Goal: Task Accomplishment & Management: Use online tool/utility

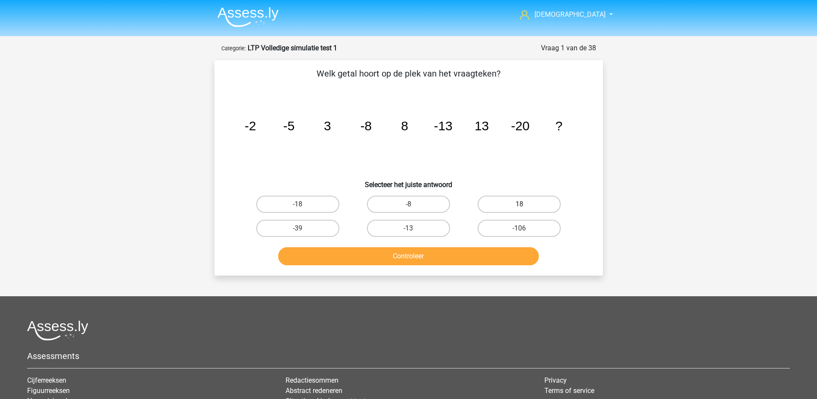
click at [512, 204] on label "18" at bounding box center [518, 204] width 83 height 17
click at [519, 204] on input "18" at bounding box center [522, 207] width 6 height 6
radio input "true"
click at [456, 259] on button "Controleer" at bounding box center [408, 256] width 260 height 18
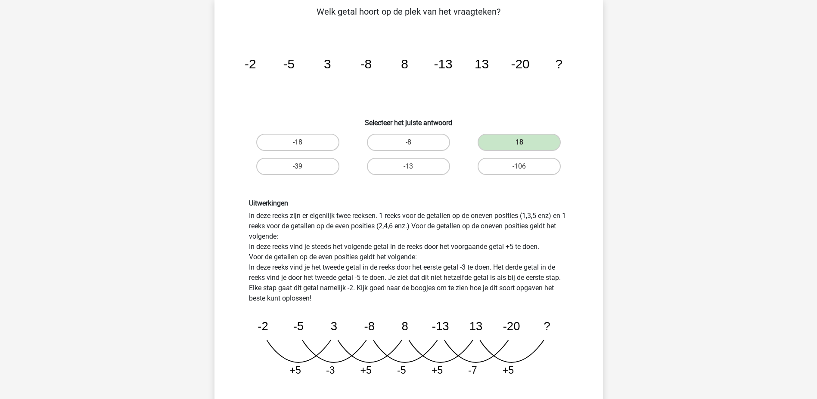
scroll to position [86, 0]
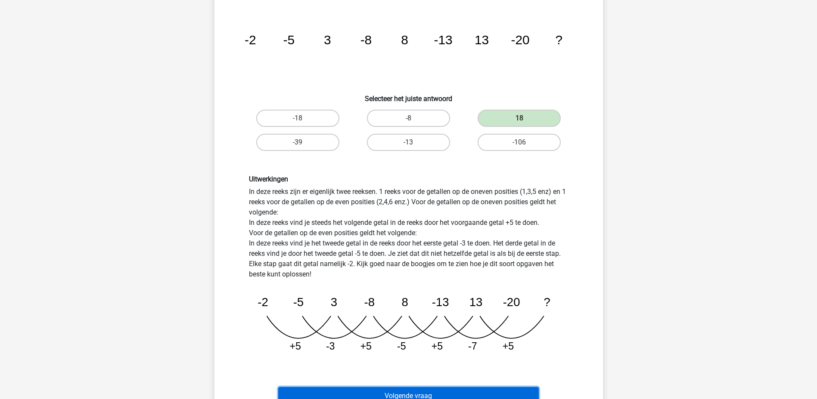
click at [423, 394] on button "Volgende vraag" at bounding box center [408, 396] width 260 height 18
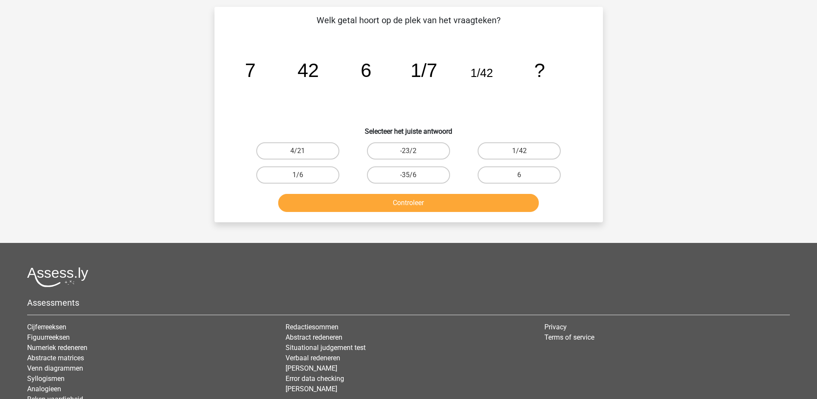
scroll to position [43, 0]
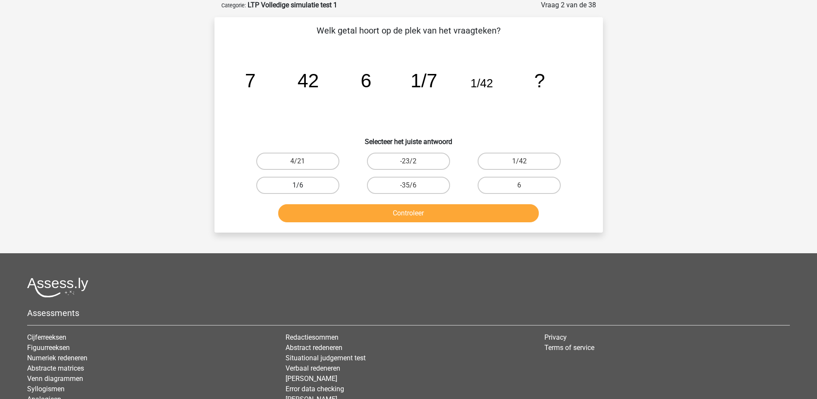
click at [291, 185] on label "1/6" at bounding box center [297, 185] width 83 height 17
click at [297, 186] on input "1/6" at bounding box center [300, 189] width 6 height 6
radio input "true"
click at [383, 211] on button "Controleer" at bounding box center [408, 213] width 260 height 18
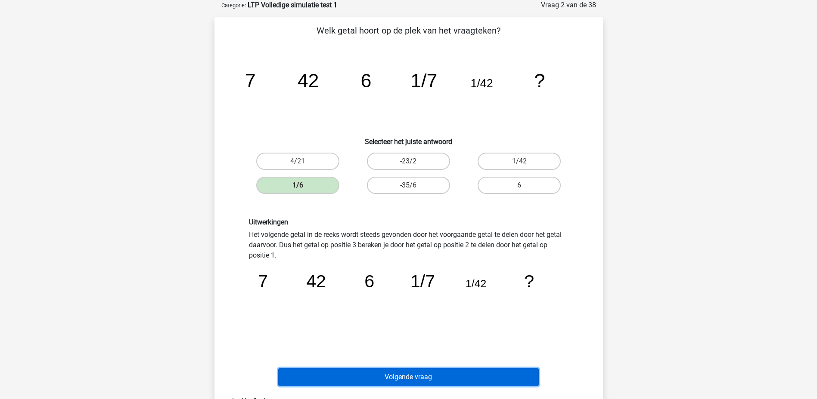
click at [384, 371] on button "Volgende vraag" at bounding box center [408, 377] width 260 height 18
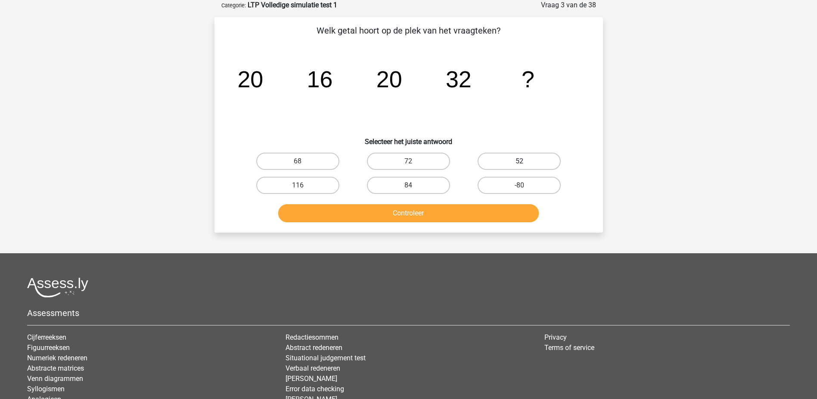
click at [533, 154] on label "52" at bounding box center [518, 161] width 83 height 17
click at [525, 161] on input "52" at bounding box center [522, 164] width 6 height 6
radio input "true"
click at [485, 207] on button "Controleer" at bounding box center [408, 213] width 260 height 18
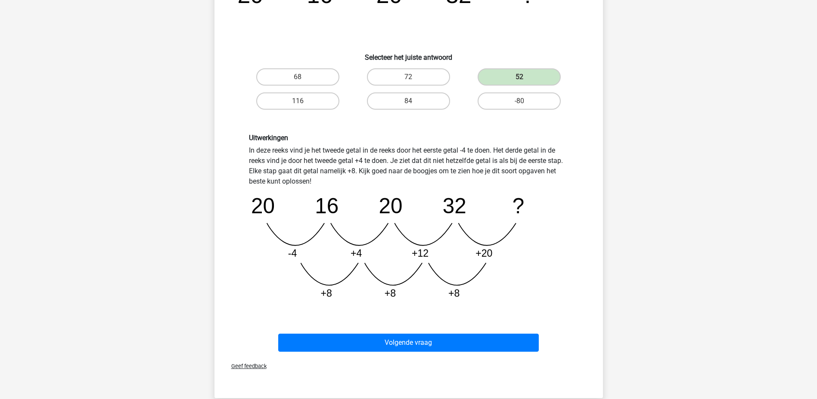
scroll to position [129, 0]
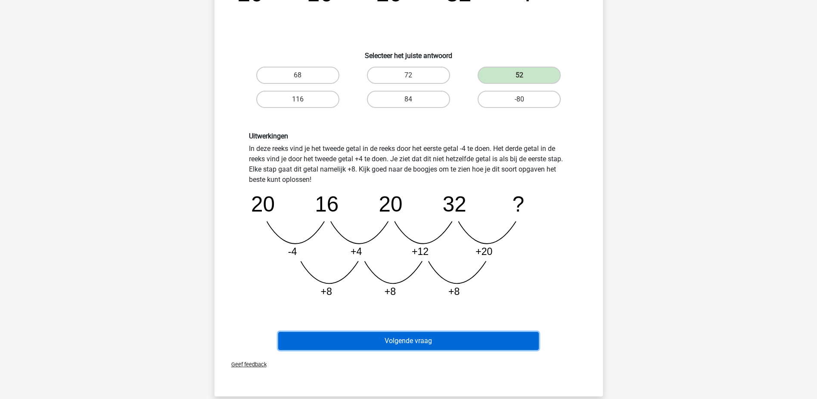
click at [432, 336] on button "Volgende vraag" at bounding box center [408, 341] width 260 height 18
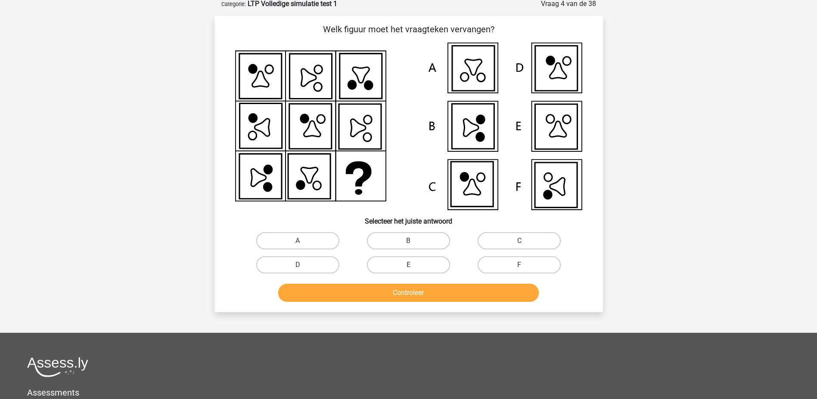
scroll to position [43, 0]
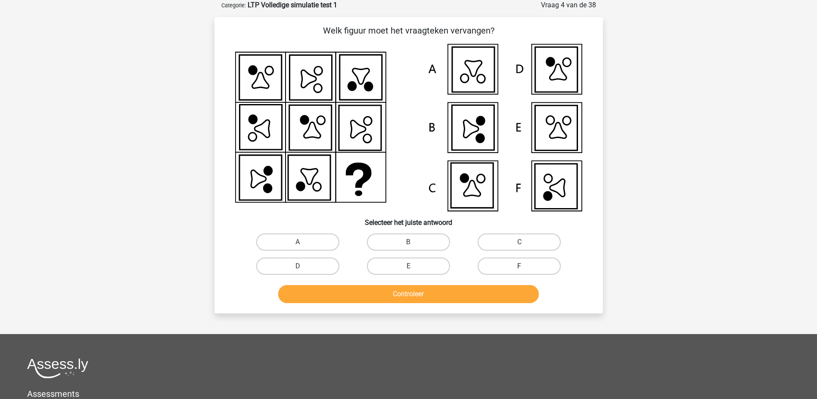
click at [508, 269] on label "F" at bounding box center [518, 266] width 83 height 17
click at [519, 269] on input "F" at bounding box center [522, 269] width 6 height 6
radio input "true"
click at [494, 291] on button "Controleer" at bounding box center [408, 294] width 260 height 18
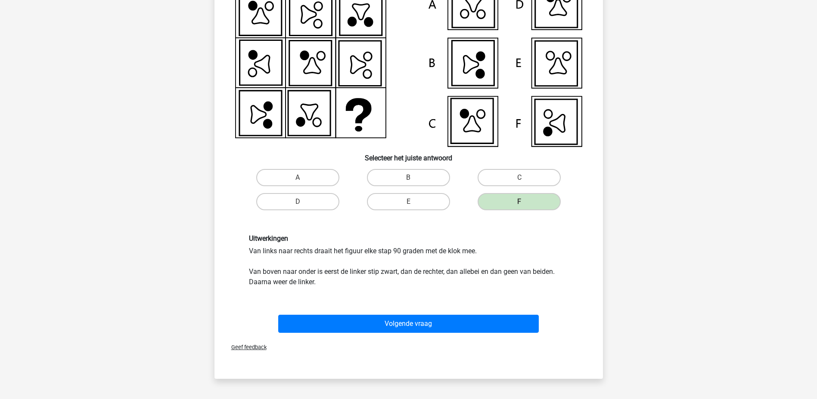
scroll to position [129, 0]
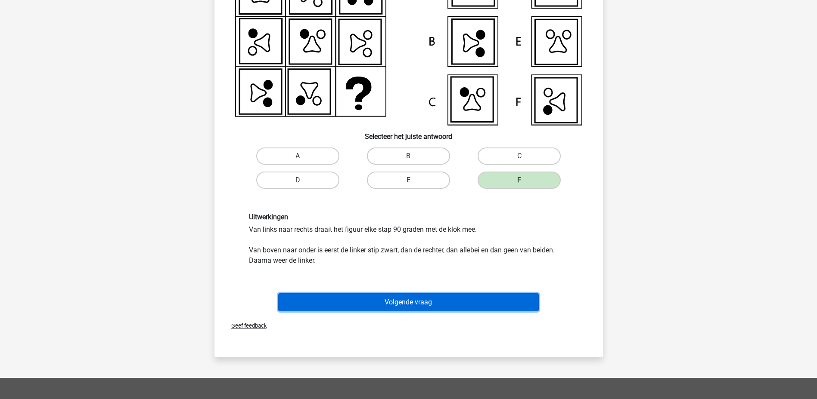
click at [461, 306] on button "Volgende vraag" at bounding box center [408, 303] width 260 height 18
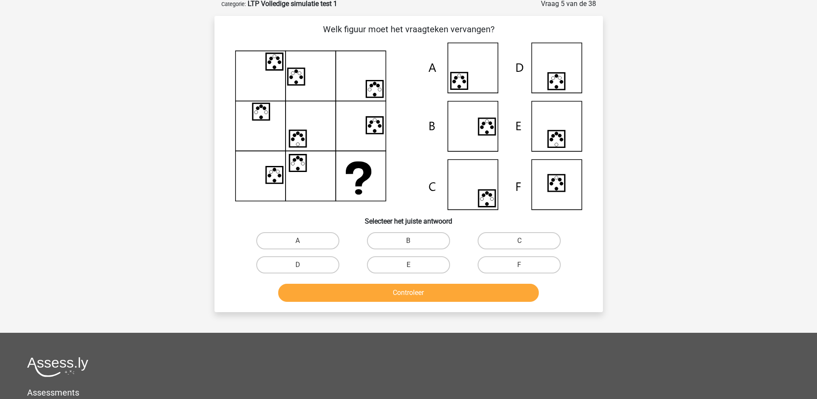
scroll to position [43, 0]
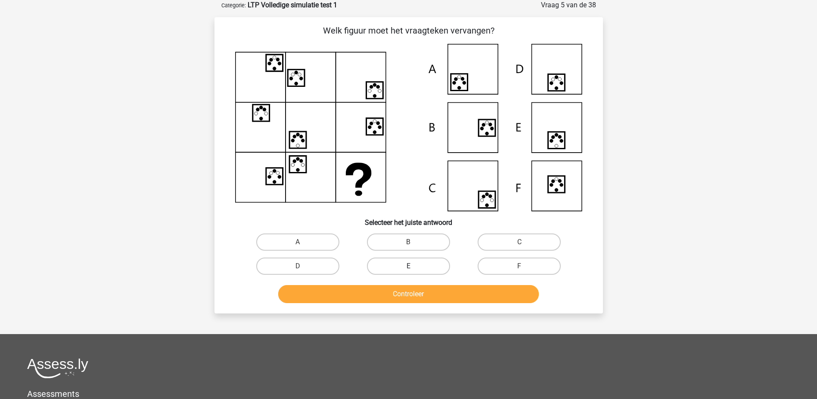
click at [425, 264] on label "E" at bounding box center [408, 266] width 83 height 17
click at [414, 266] on input "E" at bounding box center [411, 269] width 6 height 6
radio input "true"
drag, startPoint x: 435, startPoint y: 286, endPoint x: 437, endPoint y: 290, distance: 4.4
click at [437, 290] on button "Controleer" at bounding box center [408, 294] width 260 height 18
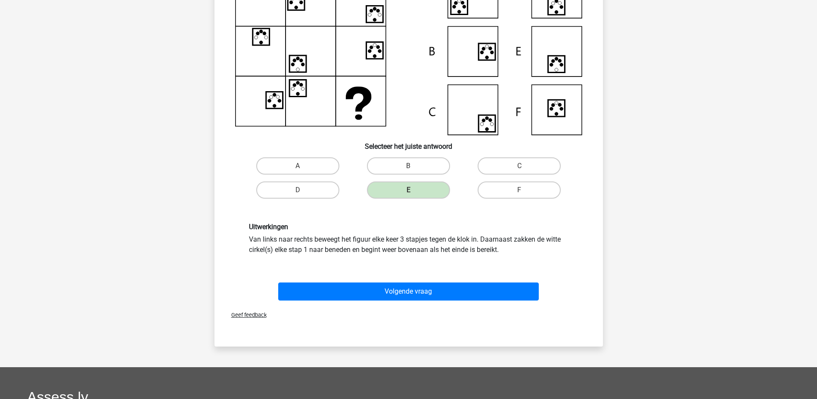
scroll to position [129, 0]
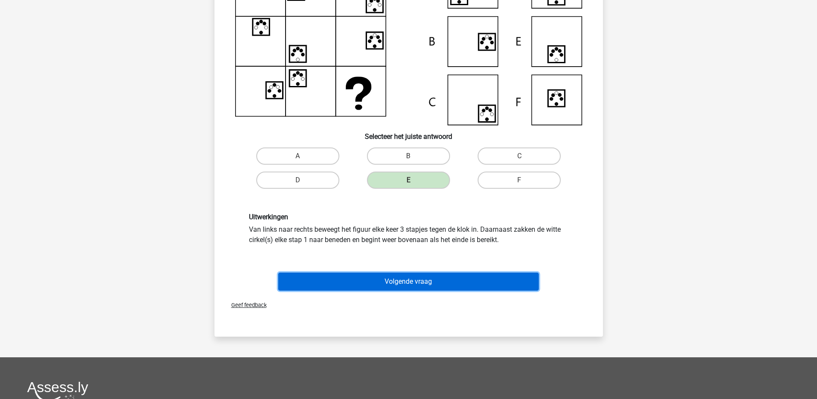
click at [448, 279] on button "Volgende vraag" at bounding box center [408, 282] width 260 height 18
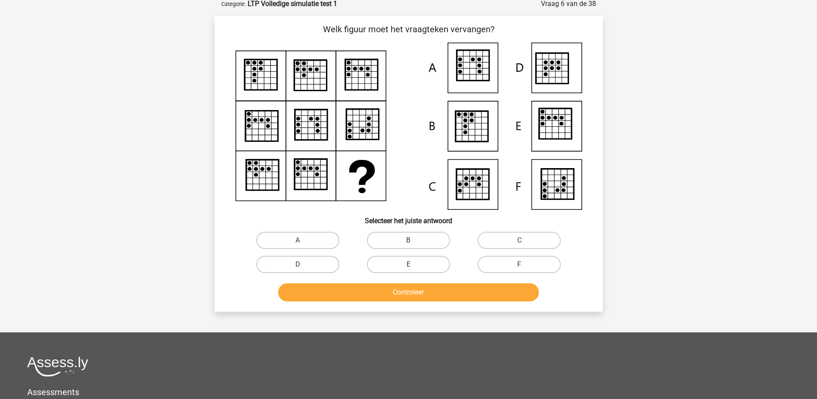
scroll to position [43, 0]
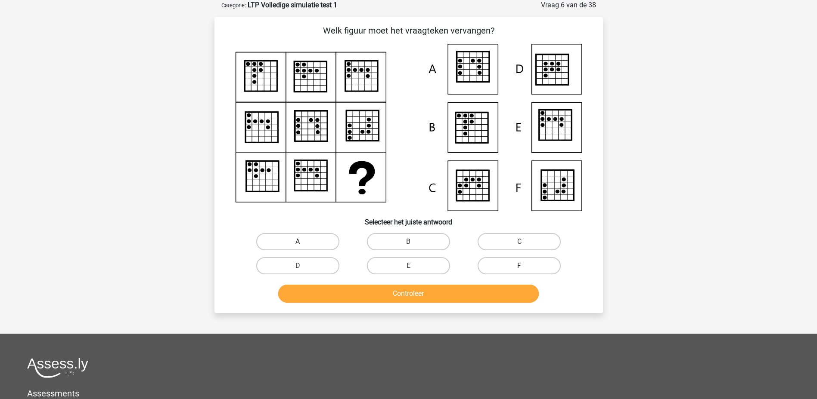
click at [310, 241] on label "A" at bounding box center [297, 241] width 83 height 17
click at [303, 242] on input "A" at bounding box center [300, 245] width 6 height 6
radio input "true"
click at [372, 300] on button "Controleer" at bounding box center [408, 294] width 260 height 18
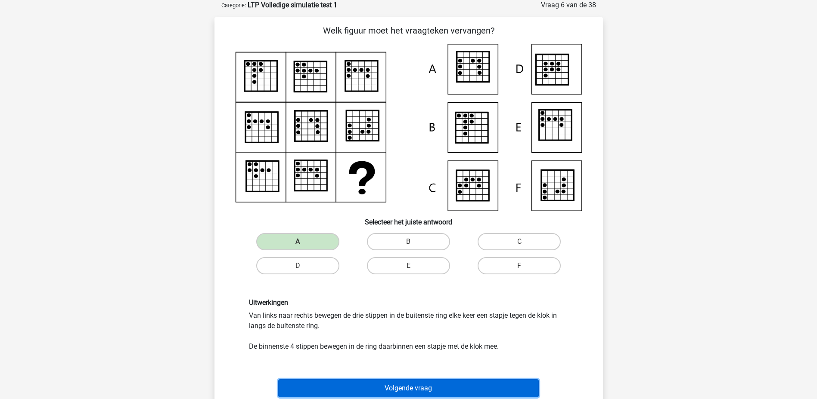
click at [396, 387] on button "Volgende vraag" at bounding box center [408, 389] width 260 height 18
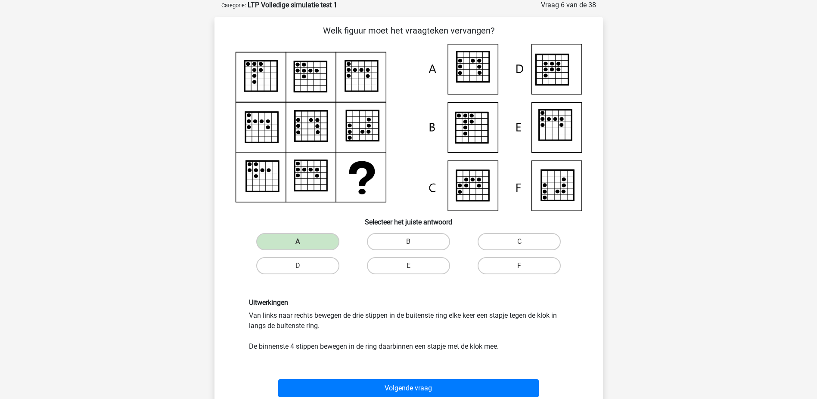
scroll to position [37, 0]
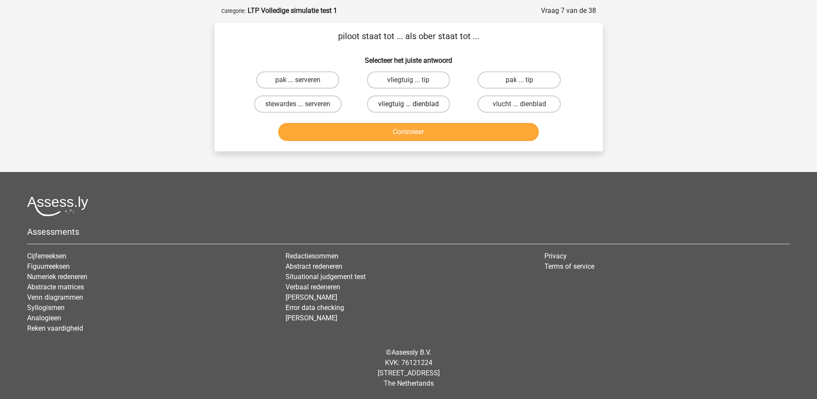
click at [384, 102] on label "vliegtuig ... dienblad" at bounding box center [408, 104] width 83 height 17
click at [408, 104] on input "vliegtuig ... dienblad" at bounding box center [411, 107] width 6 height 6
radio input "true"
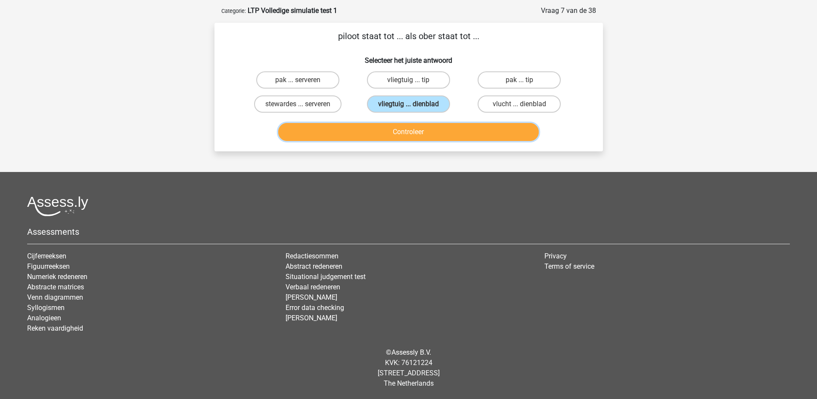
click at [431, 128] on button "Controleer" at bounding box center [408, 132] width 260 height 18
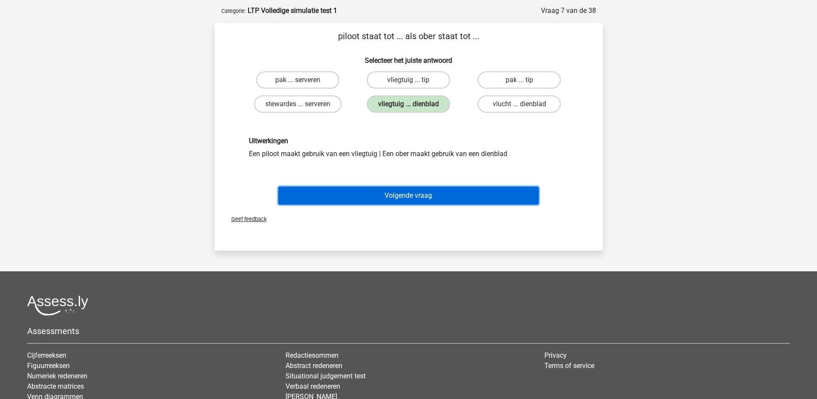
click at [391, 198] on button "Volgende vraag" at bounding box center [408, 196] width 260 height 18
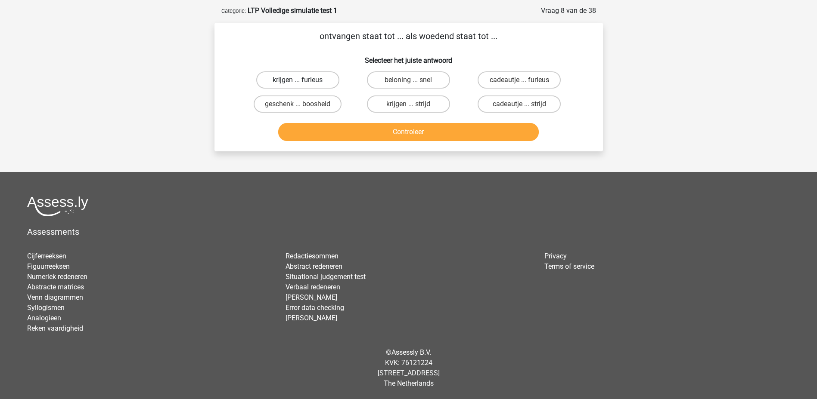
click at [318, 80] on label "krijgen ... furieus" at bounding box center [297, 79] width 83 height 17
click at [303, 80] on input "krijgen ... furieus" at bounding box center [300, 83] width 6 height 6
radio input "true"
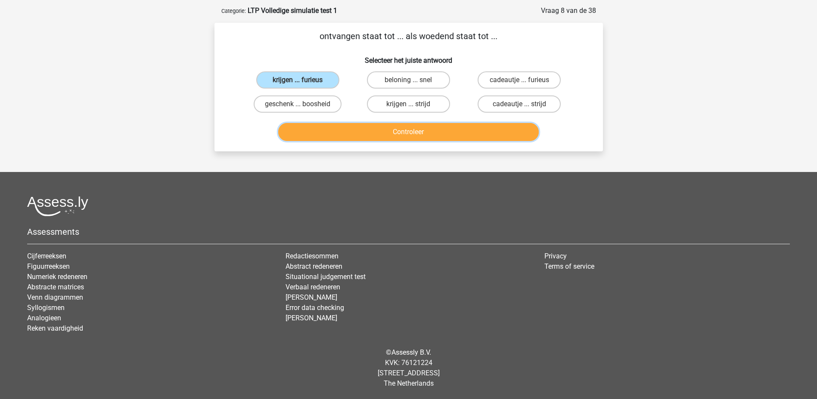
click at [427, 137] on button "Controleer" at bounding box center [408, 132] width 260 height 18
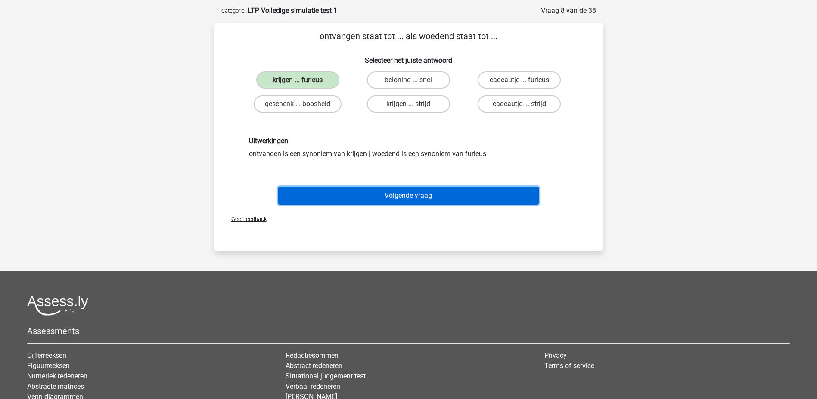
click at [439, 191] on button "Volgende vraag" at bounding box center [408, 196] width 260 height 18
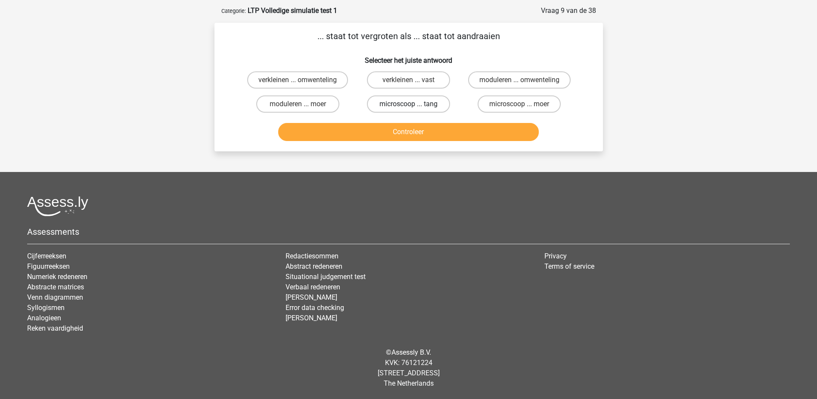
click at [436, 100] on label "microscoop ... tang" at bounding box center [408, 104] width 83 height 17
click at [414, 104] on input "microscoop ... tang" at bounding box center [411, 107] width 6 height 6
radio input "true"
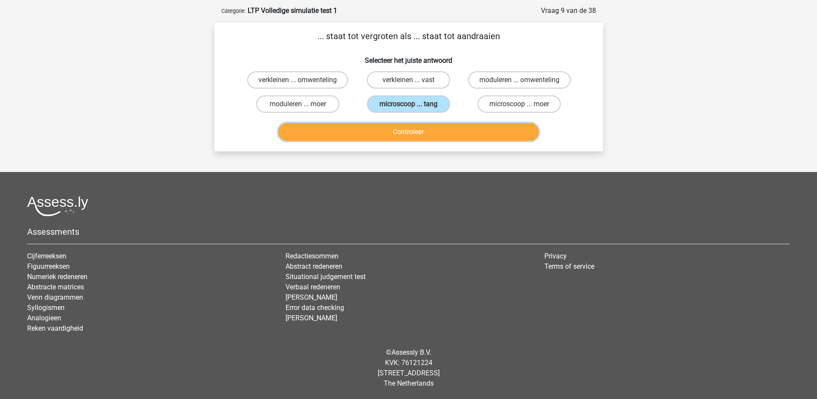
click at [428, 133] on button "Controleer" at bounding box center [408, 132] width 260 height 18
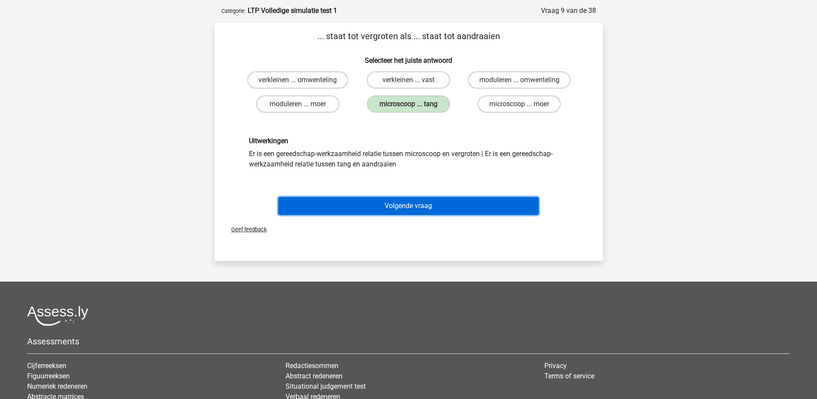
click at [427, 202] on button "Volgende vraag" at bounding box center [408, 206] width 260 height 18
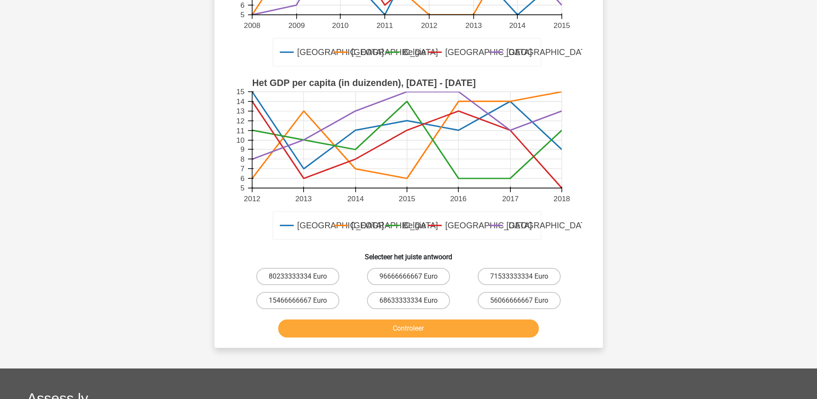
scroll to position [215, 0]
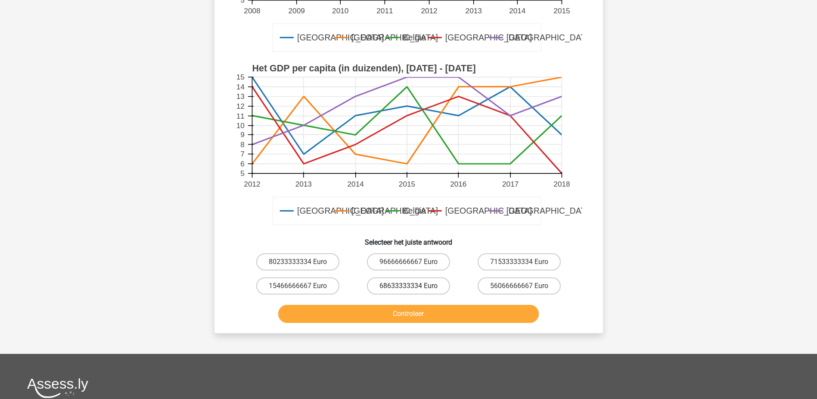
click at [385, 278] on label "68633333334 Euro" at bounding box center [408, 286] width 83 height 17
click at [408, 286] on input "68633333334 Euro" at bounding box center [411, 289] width 6 height 6
radio input "true"
click at [377, 305] on button "Controleer" at bounding box center [408, 314] width 260 height 18
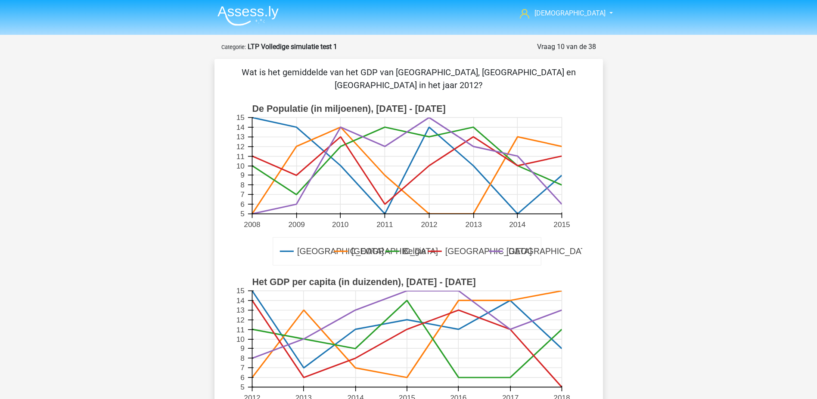
scroll to position [0, 0]
